Goal: Task Accomplishment & Management: Use online tool/utility

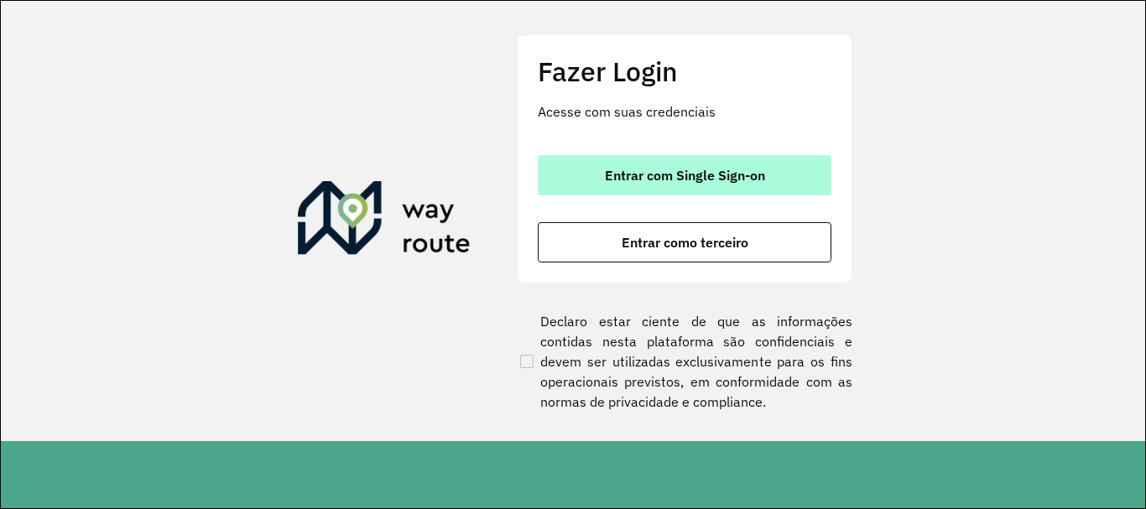
click at [684, 190] on button "Entrar com Single Sign-on" at bounding box center [685, 175] width 294 height 40
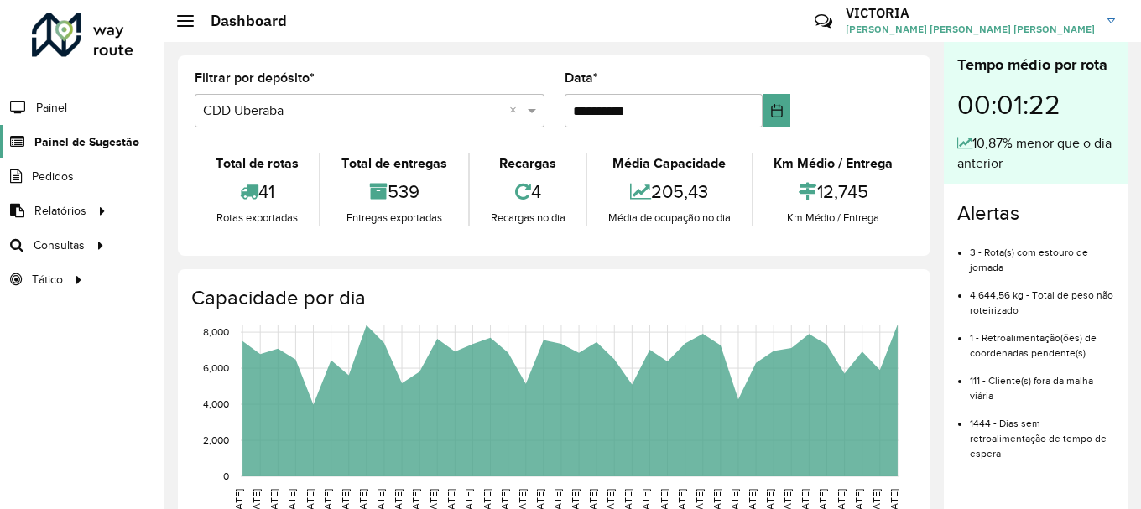
click at [60, 142] on span "Painel de Sugestão" at bounding box center [86, 142] width 105 height 18
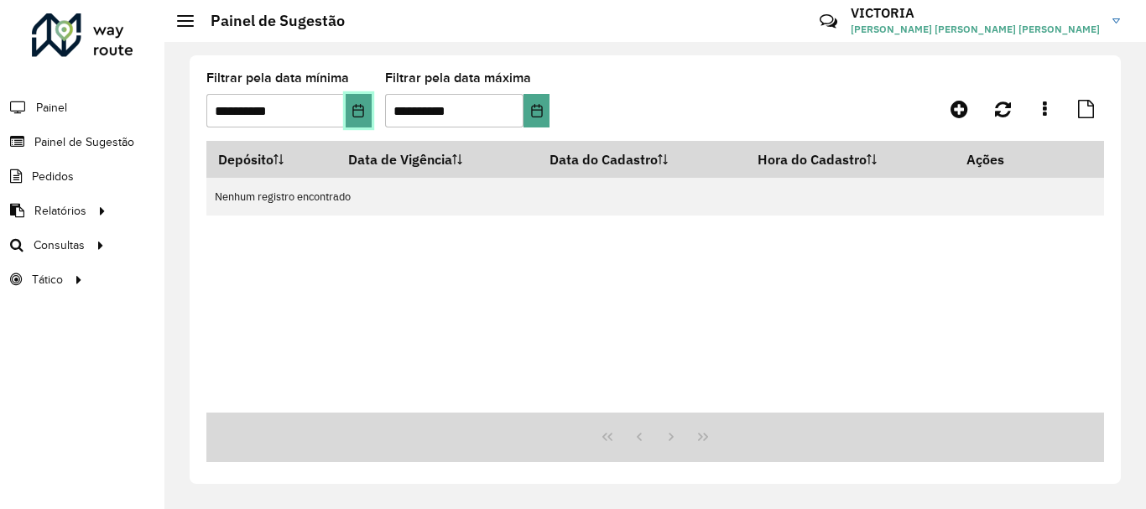
click at [360, 108] on icon "Choose Date" at bounding box center [357, 110] width 13 height 13
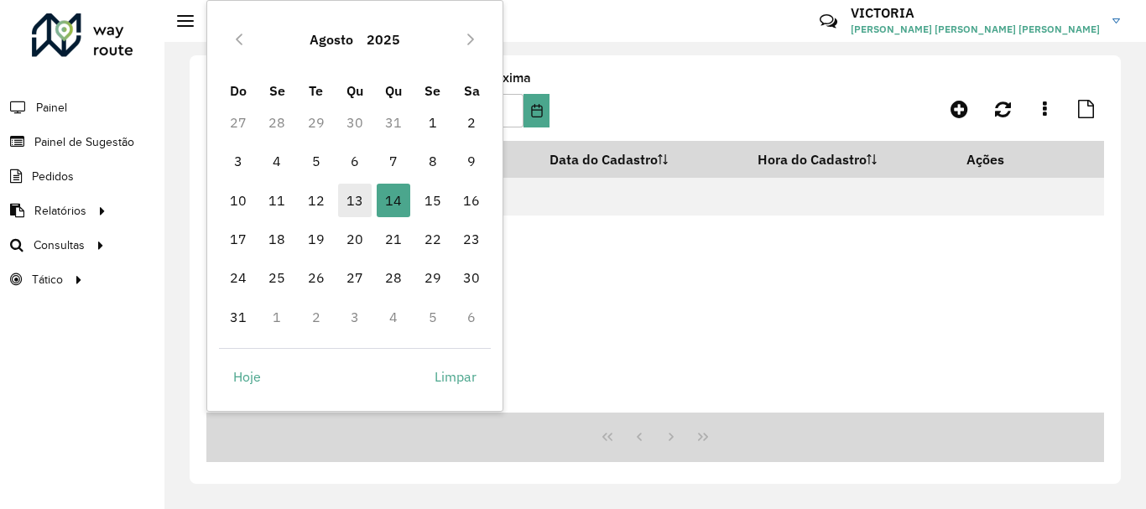
click at [359, 195] on span "13" at bounding box center [355, 201] width 34 height 34
type input "**********"
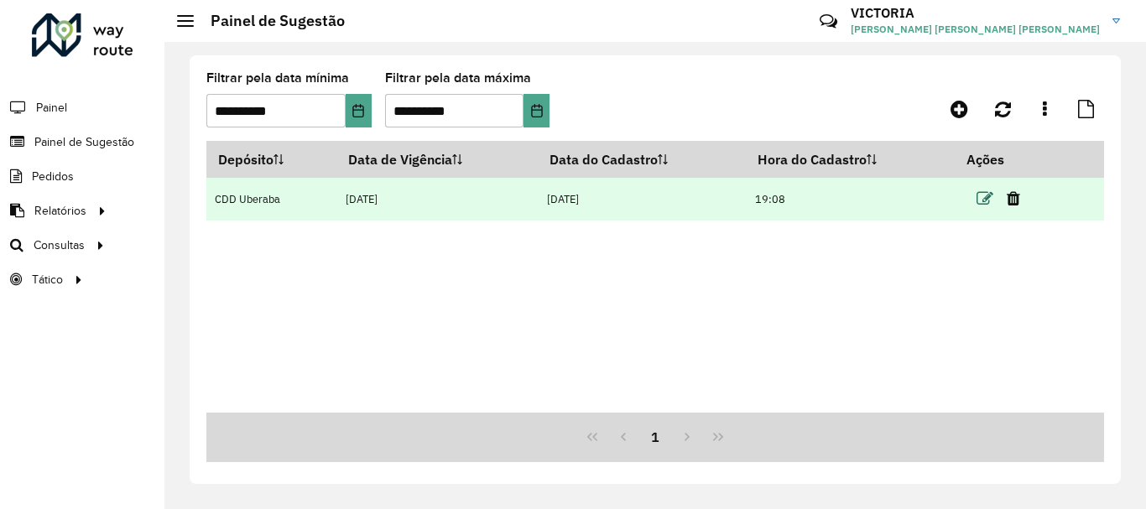
click at [989, 199] on icon at bounding box center [984, 198] width 17 height 17
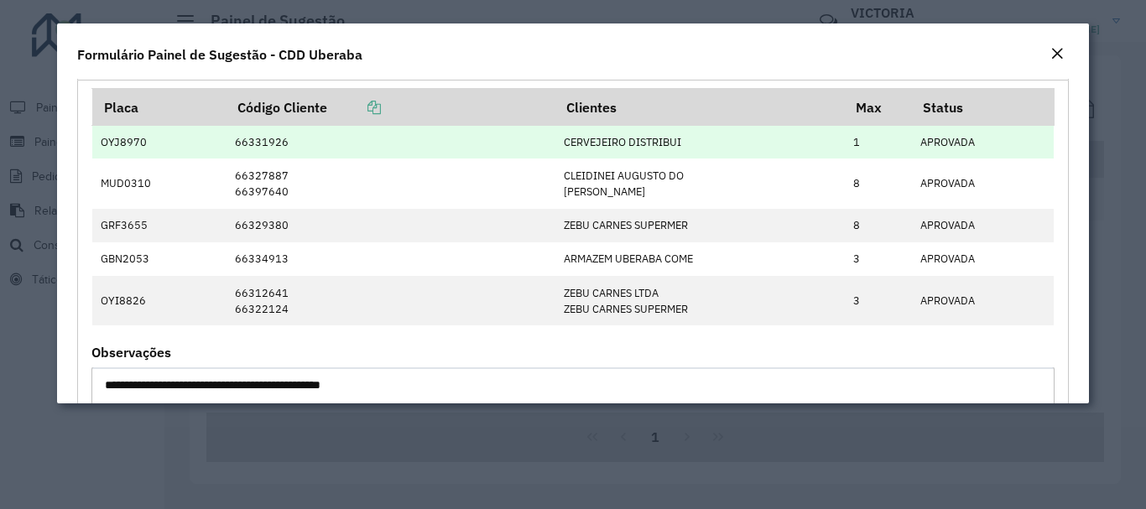
scroll to position [2348, 0]
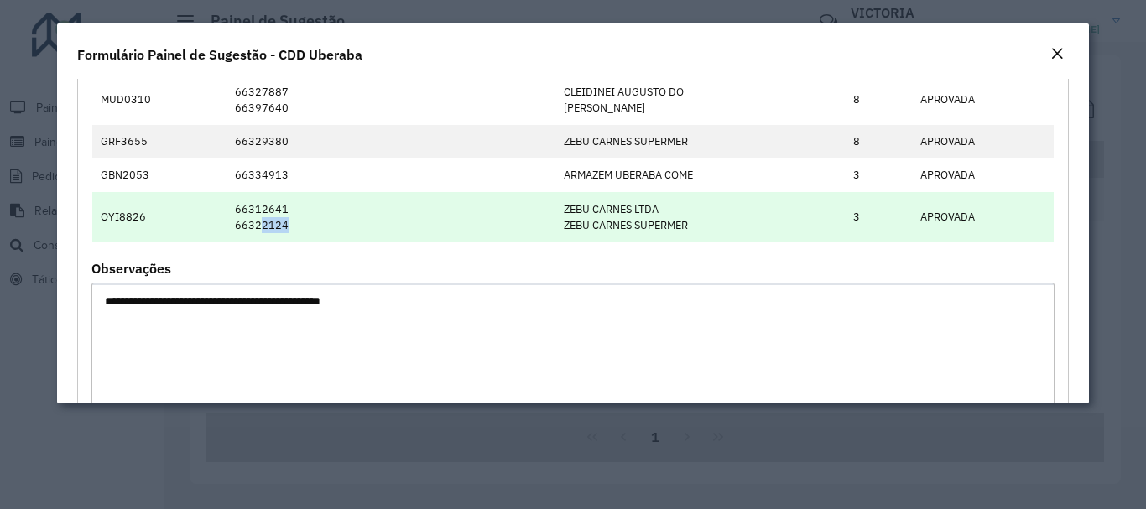
drag, startPoint x: 257, startPoint y: 226, endPoint x: 313, endPoint y: 222, distance: 56.3
click at [313, 222] on td "66312641 66322124" at bounding box center [390, 216] width 329 height 49
click at [267, 222] on td "66312641 66322124" at bounding box center [390, 216] width 329 height 49
drag, startPoint x: 252, startPoint y: 224, endPoint x: 294, endPoint y: 223, distance: 41.1
click at [294, 223] on td "66312641 66322124" at bounding box center [390, 216] width 329 height 49
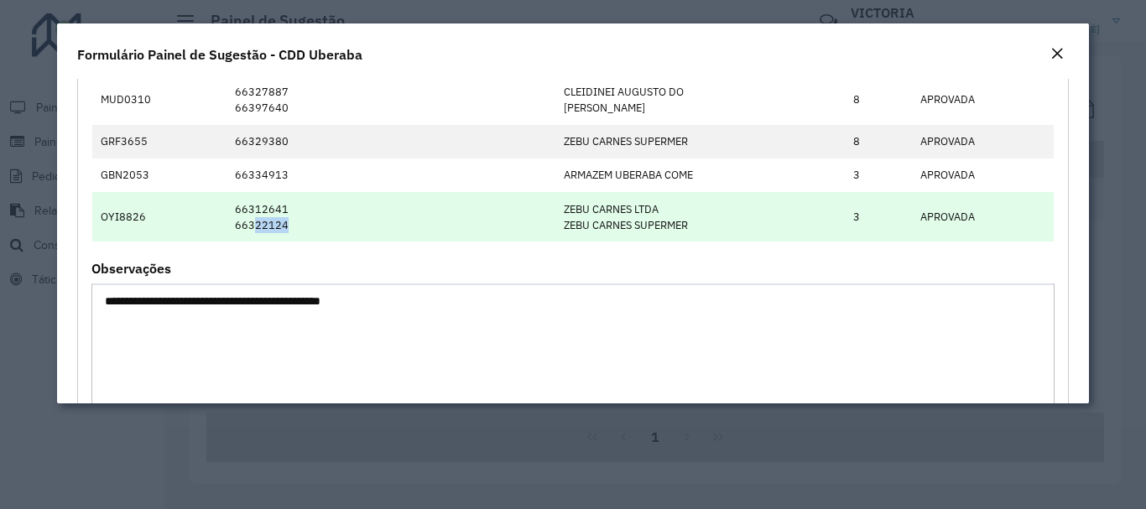
copy td "22124"
drag, startPoint x: 251, startPoint y: 206, endPoint x: 290, endPoint y: 207, distance: 39.4
click at [290, 207] on td "66312641 66322124" at bounding box center [390, 216] width 329 height 49
copy td "12641"
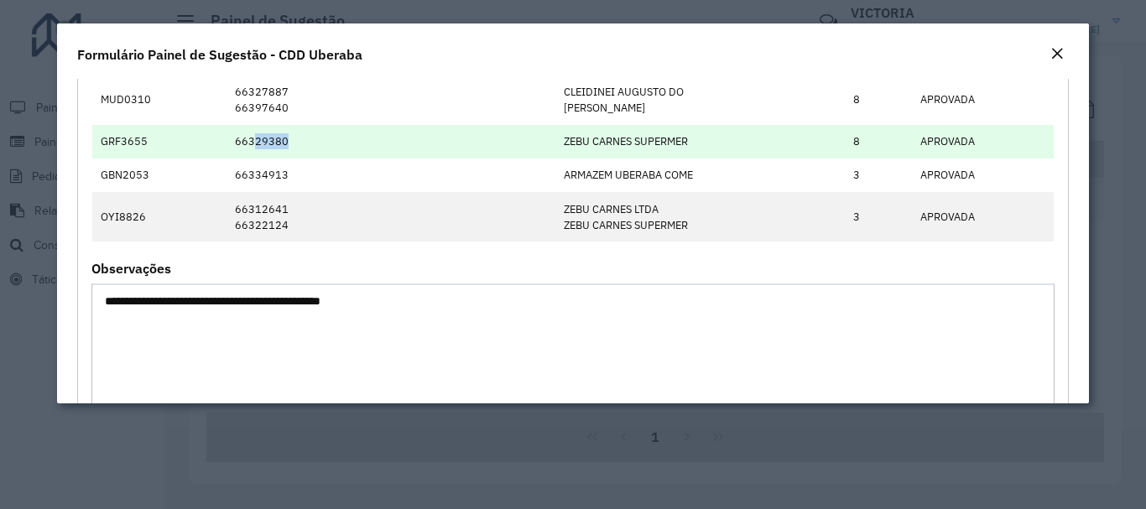
drag, startPoint x: 251, startPoint y: 141, endPoint x: 294, endPoint y: 143, distance: 42.8
click at [294, 143] on td "66329380" at bounding box center [390, 142] width 329 height 34
copy td "29380"
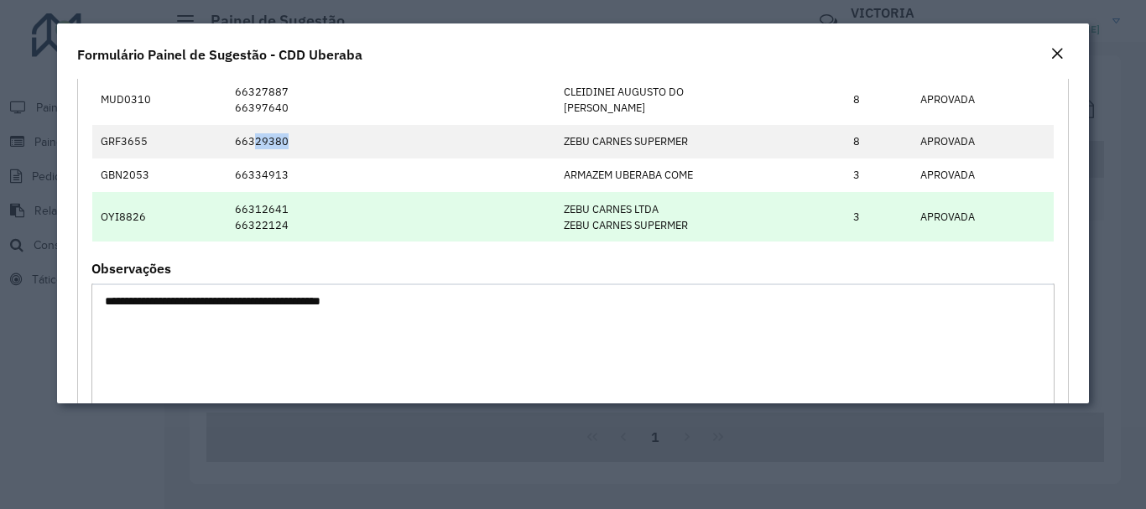
scroll to position [2181, 0]
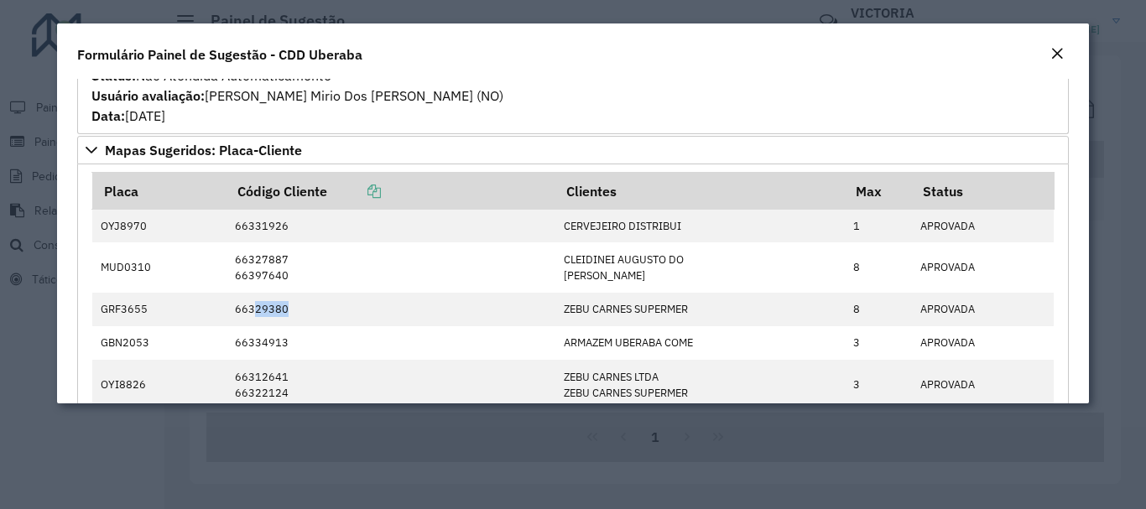
click at [1061, 61] on div "Close" at bounding box center [1056, 54] width 13 height 20
